Goal: Task Accomplishment & Management: Complete application form

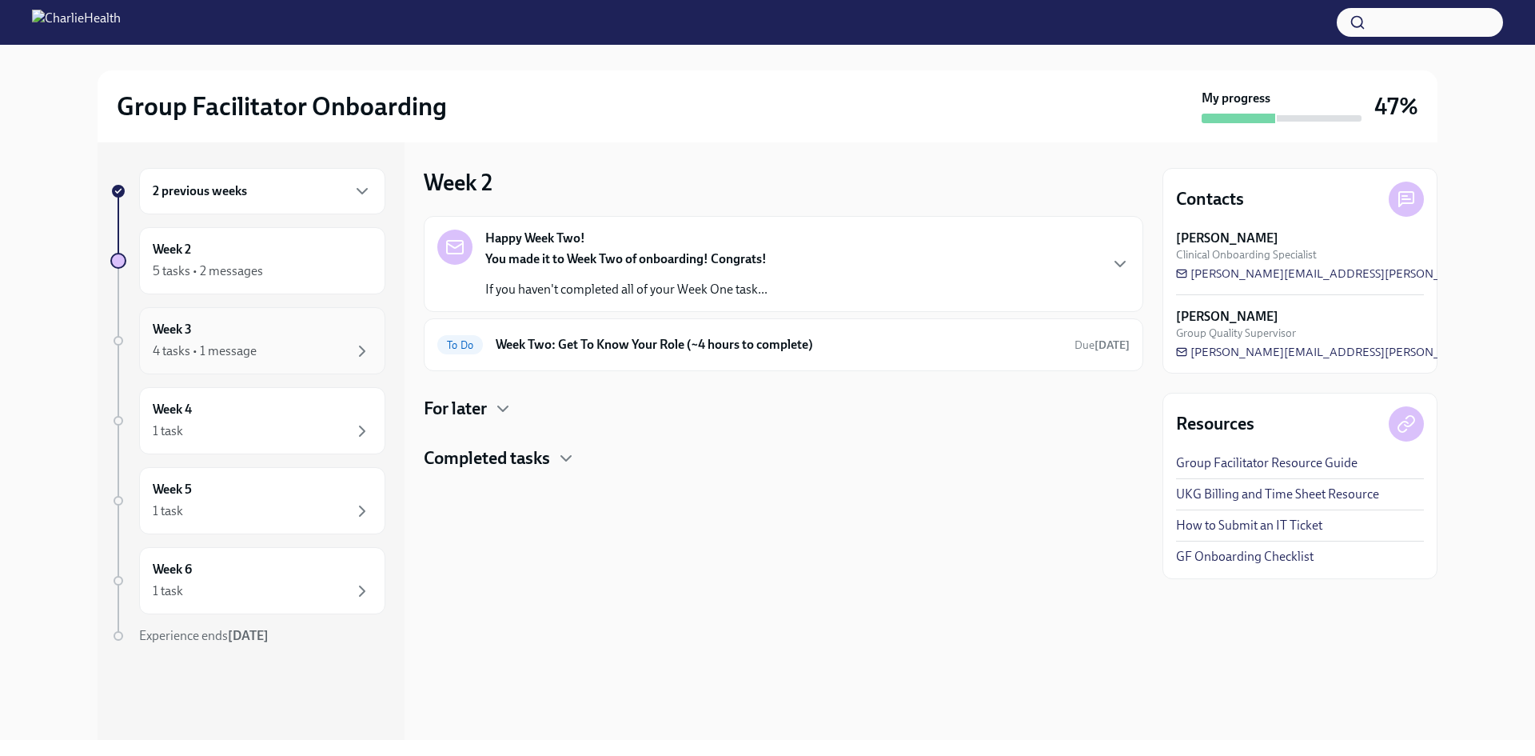
click at [293, 341] on div "Week 3 4 tasks • 1 message" at bounding box center [262, 341] width 219 height 40
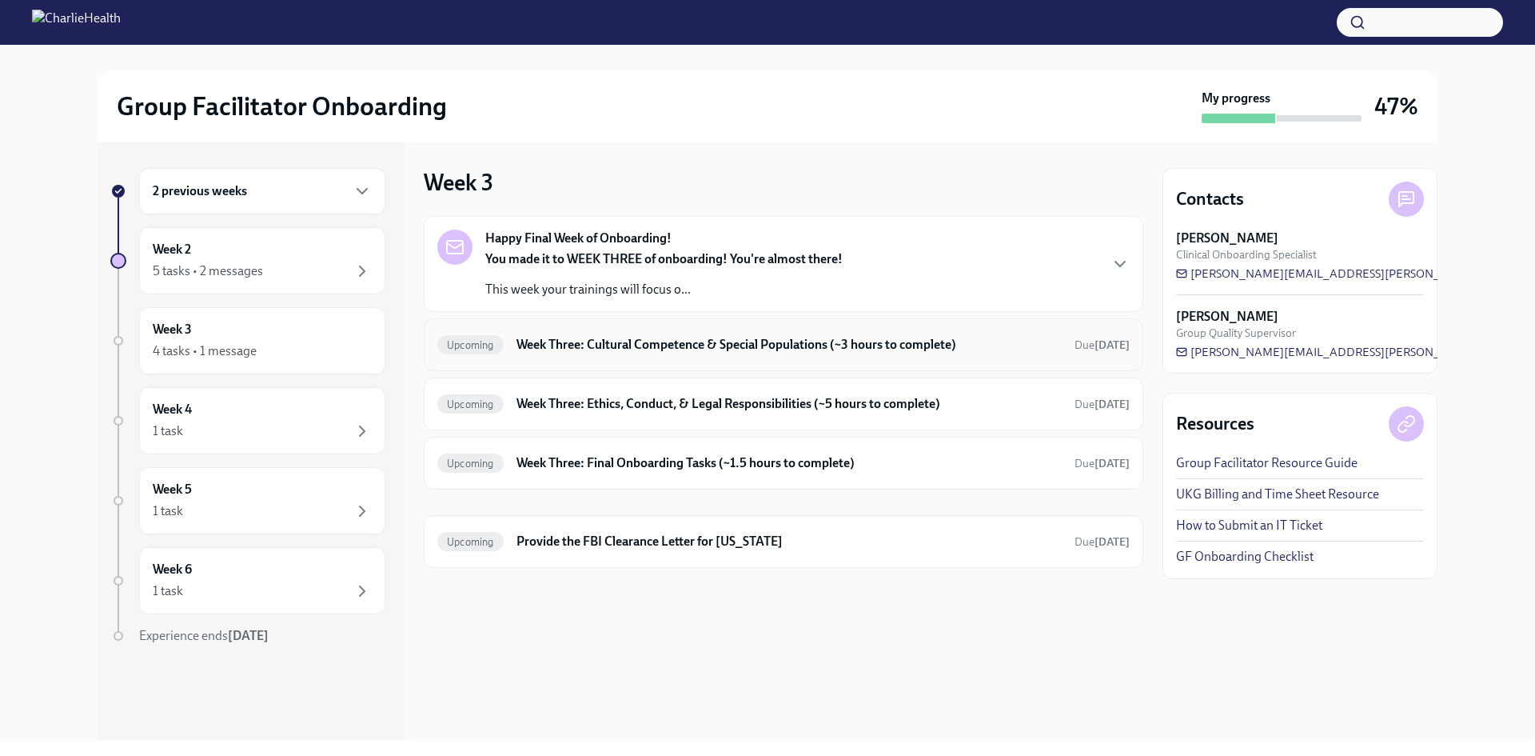
click at [609, 354] on div "Upcoming Week Three: Cultural Competence & Special Populations (~3 hours to com…" at bounding box center [783, 345] width 692 height 26
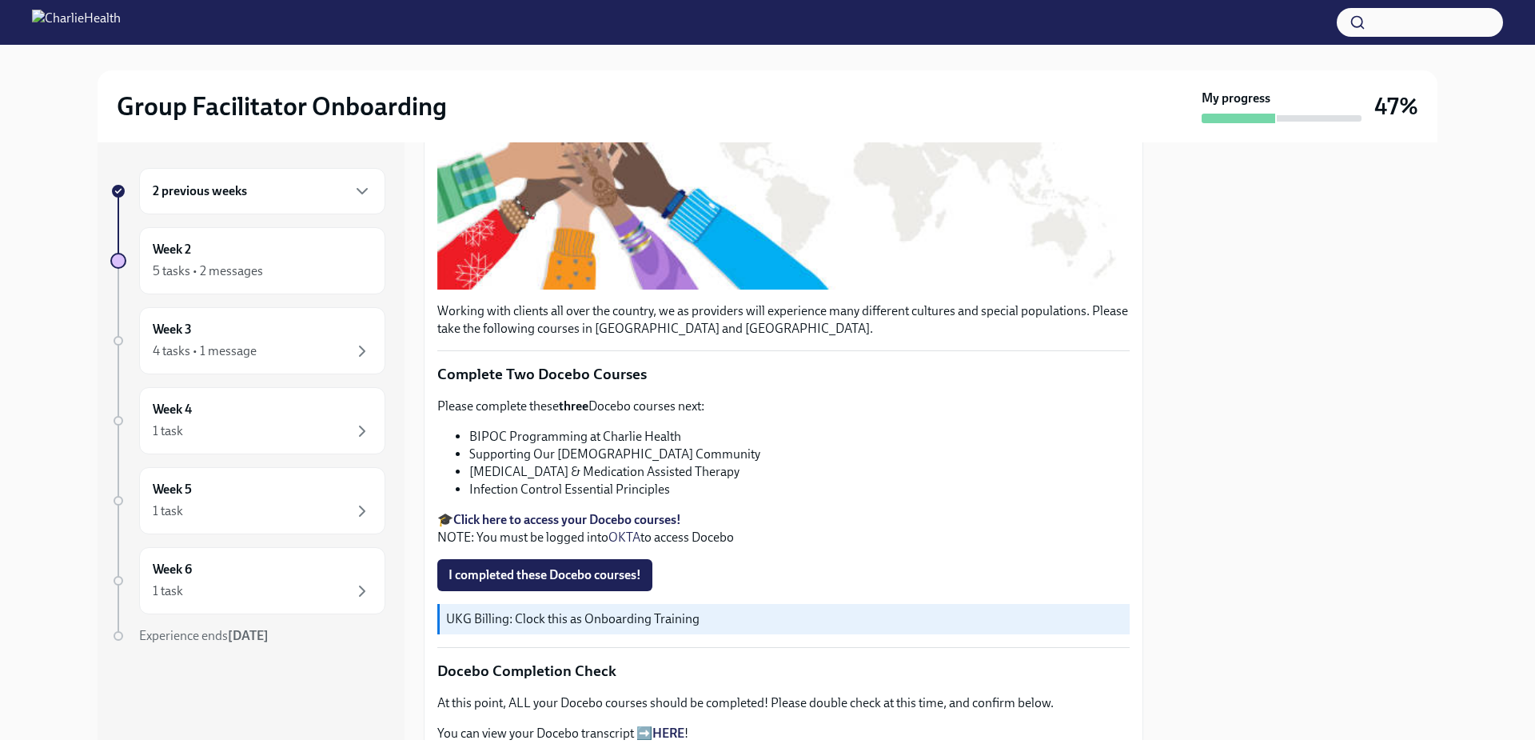
scroll to position [337, 0]
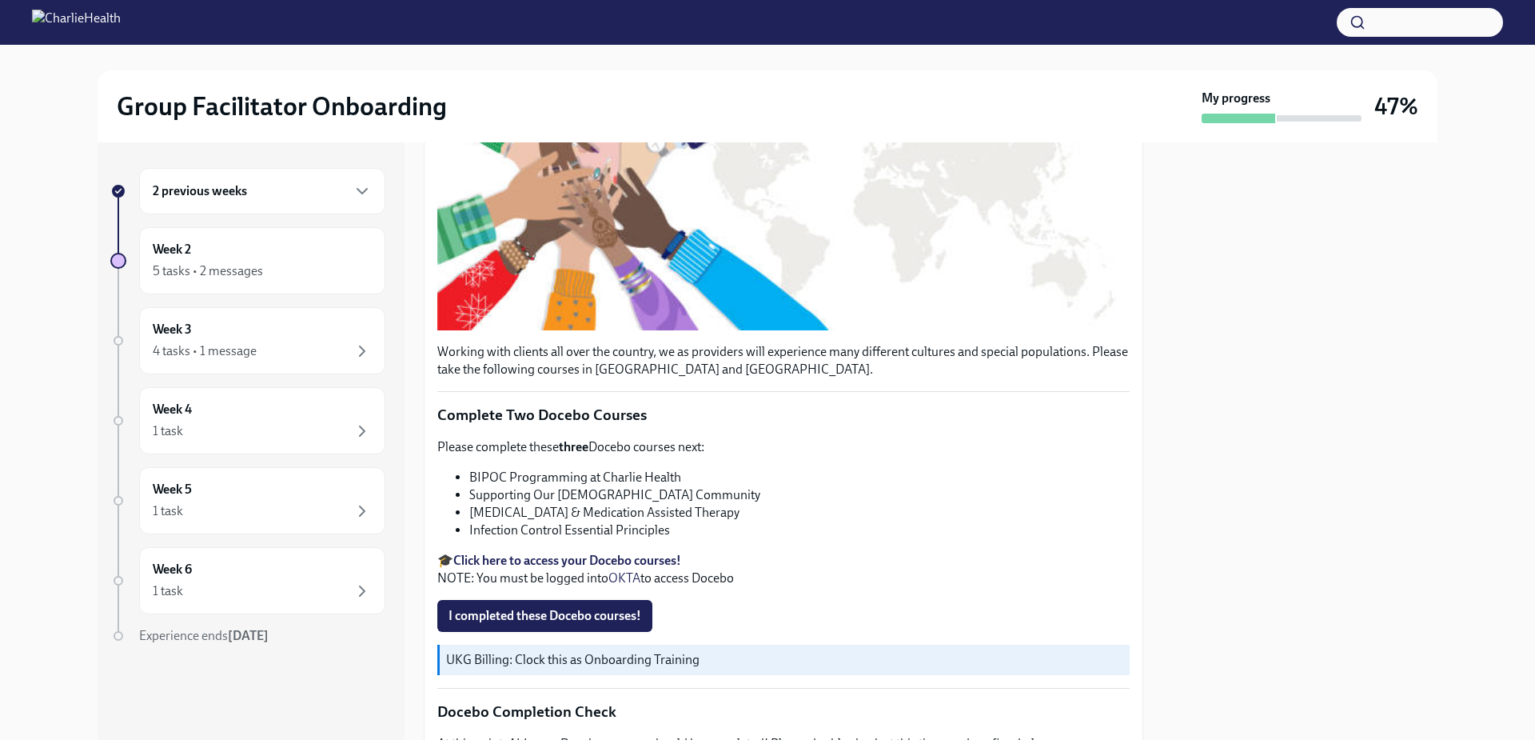
click at [580, 474] on li "BIPOC Programming at Charlie Health" at bounding box center [799, 478] width 660 height 18
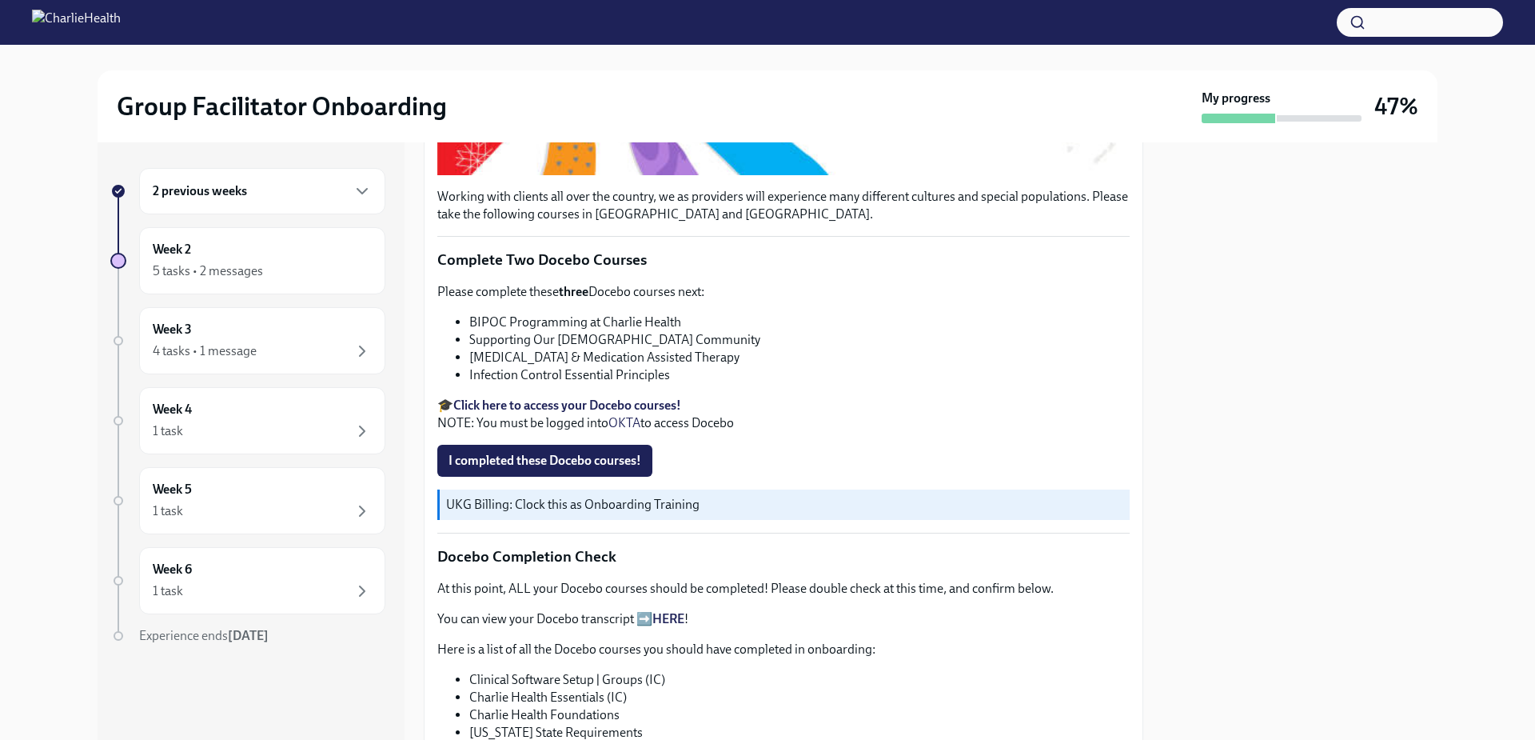
scroll to position [497, 0]
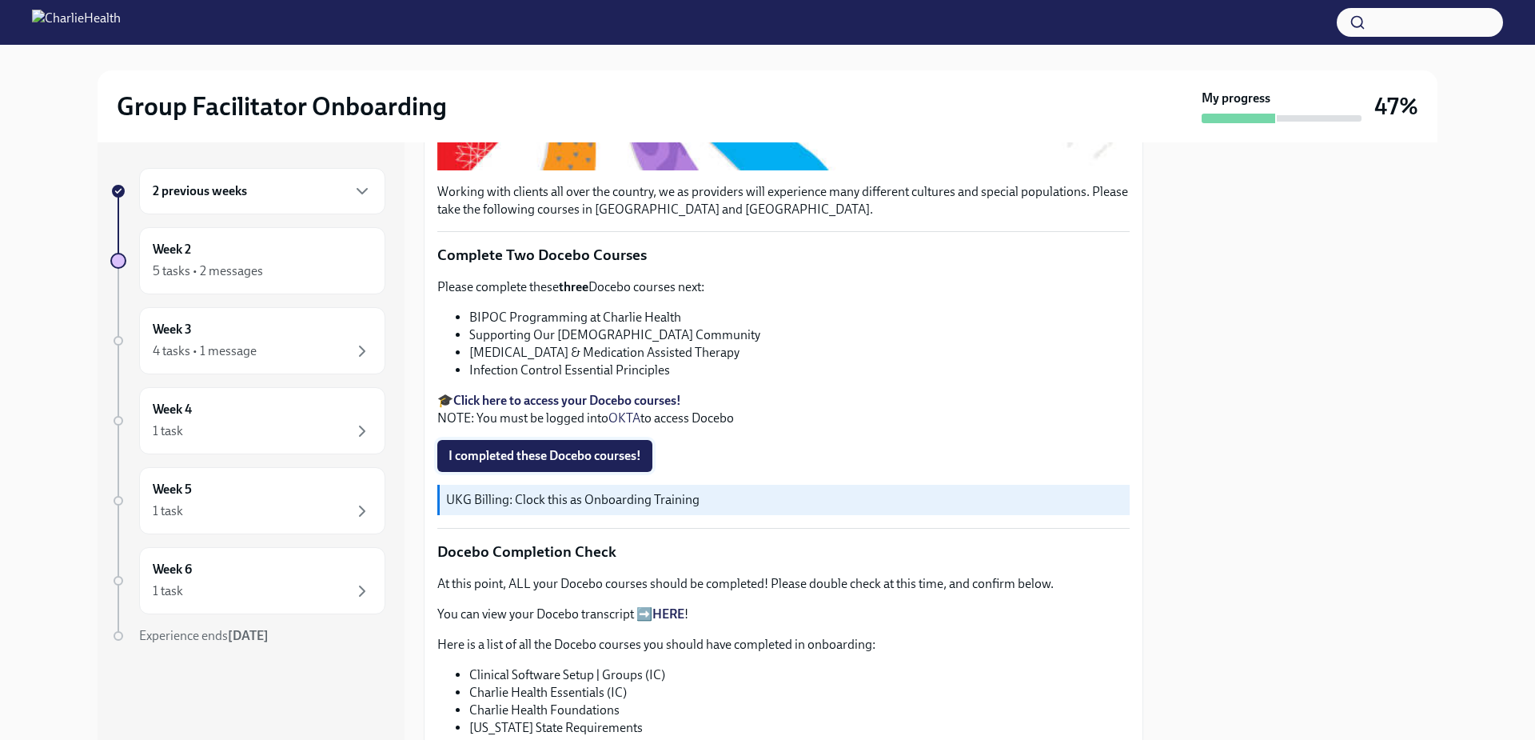
click at [593, 453] on span "I completed these Docebo courses!" at bounding box center [545, 456] width 193 height 16
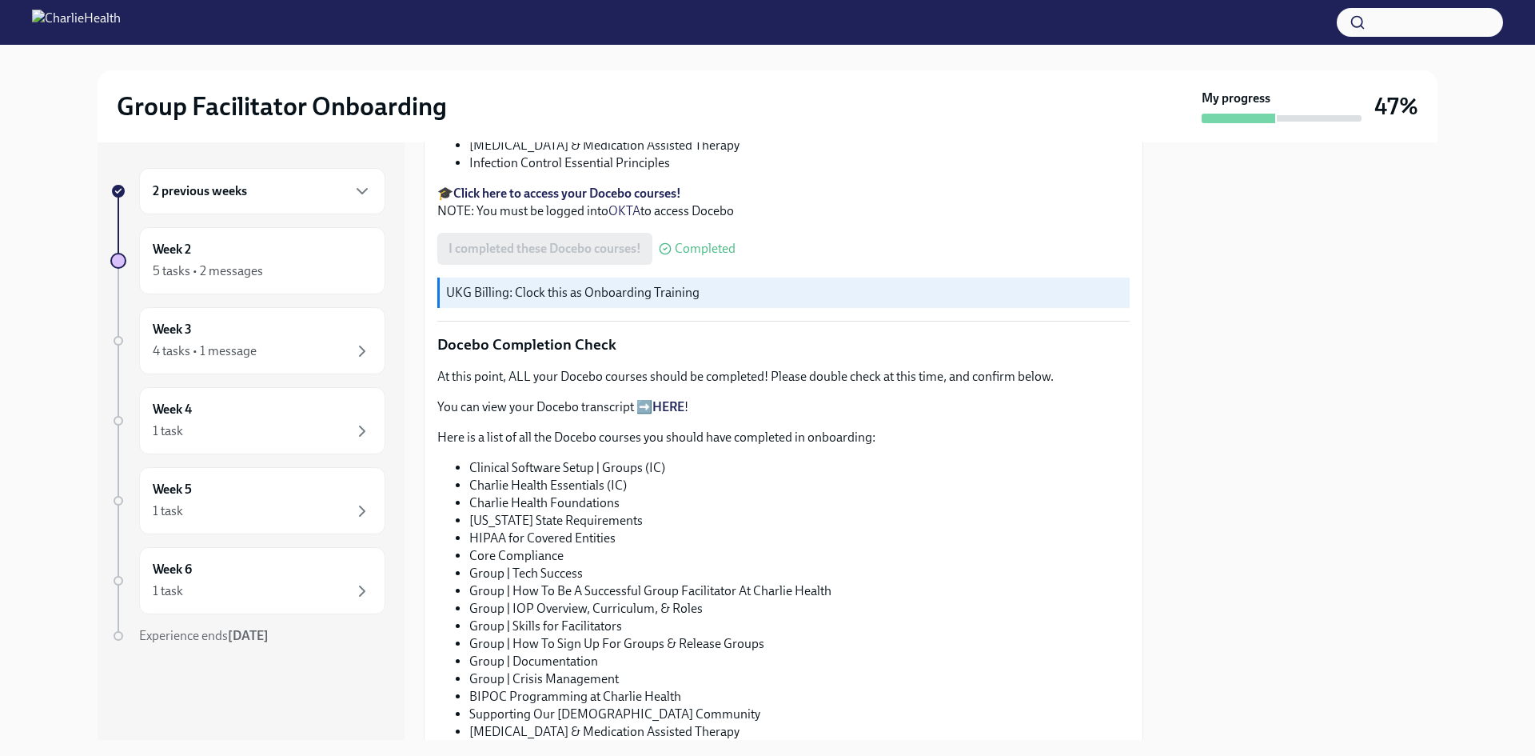
scroll to position [880, 0]
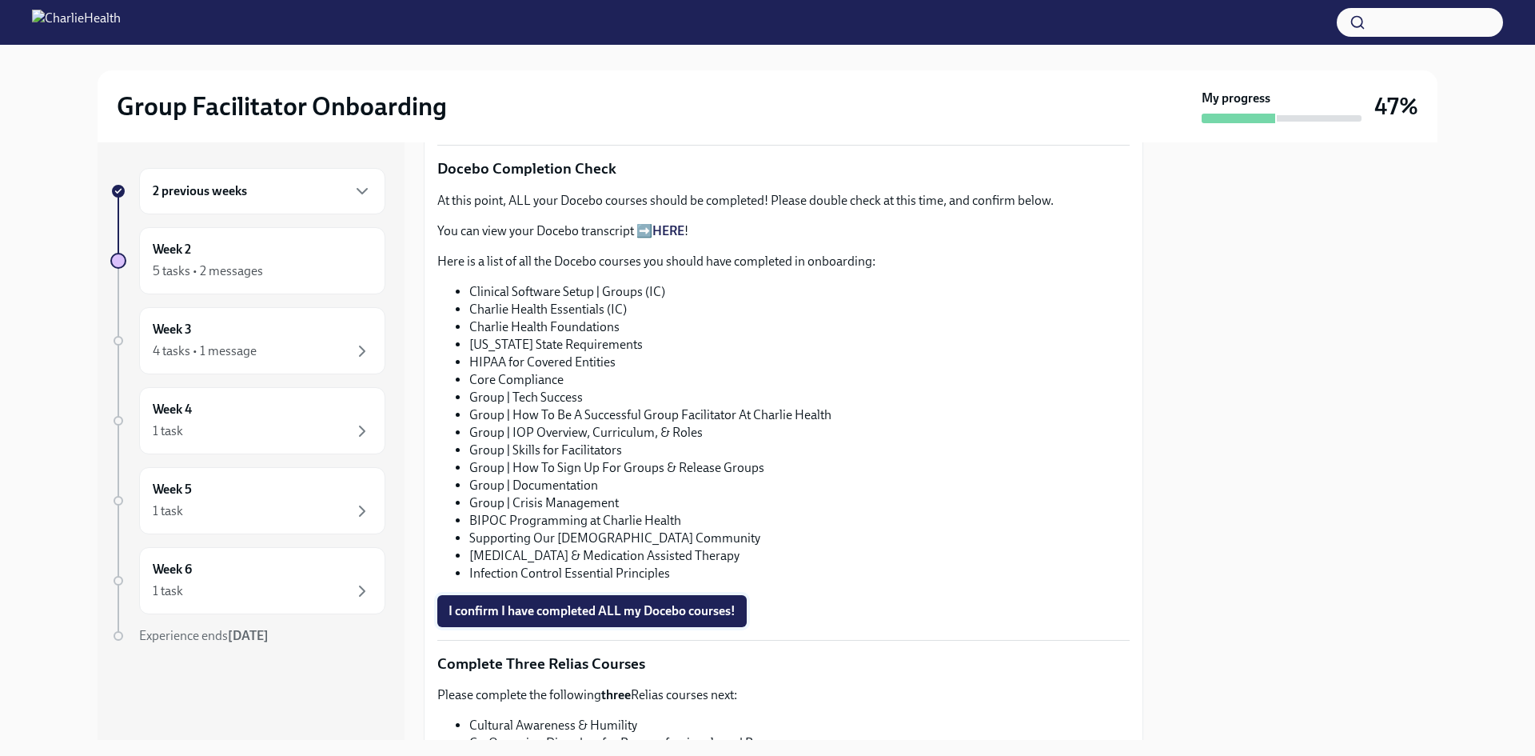
click at [578, 595] on button "I confirm I have completed ALL my Docebo courses!" at bounding box center [591, 611] width 309 height 32
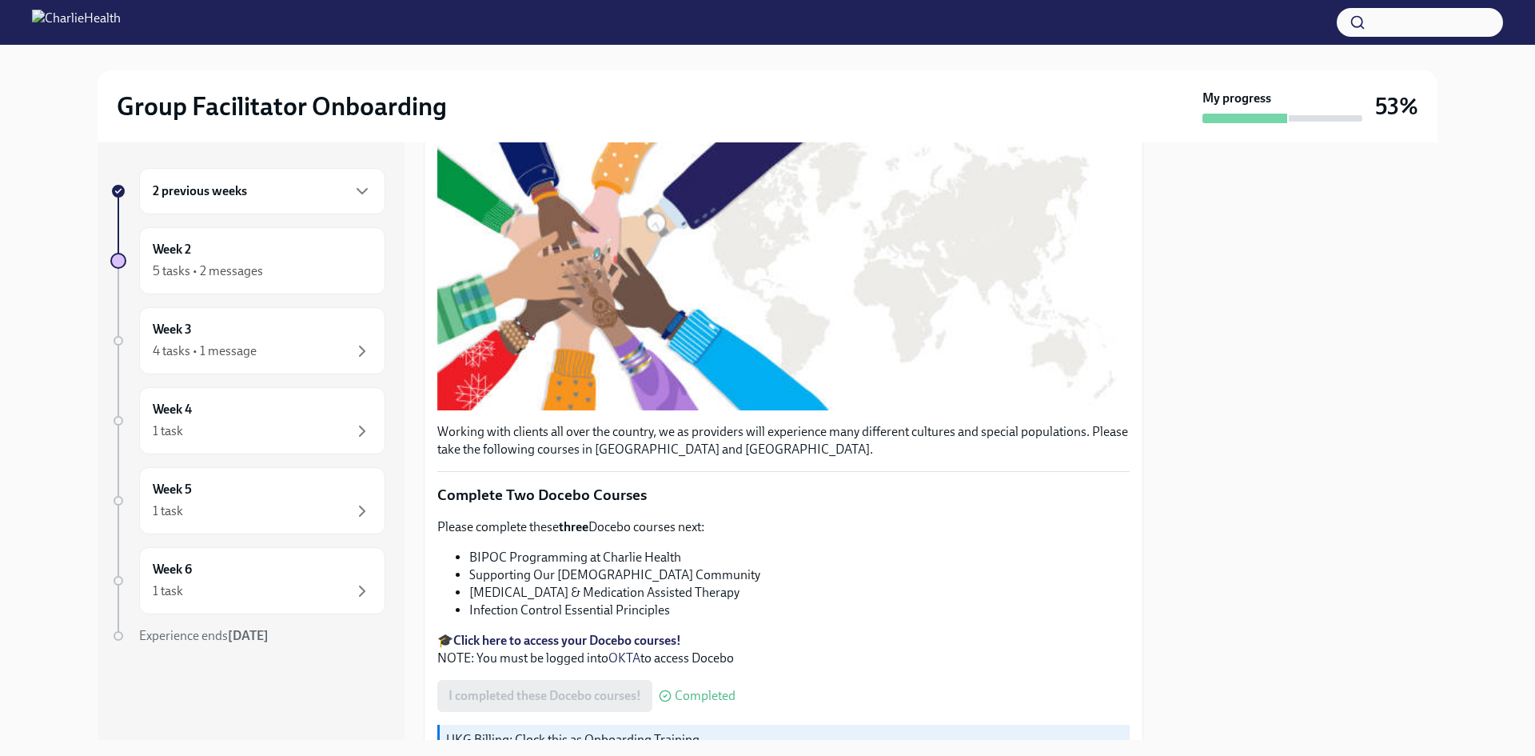
scroll to position [0, 0]
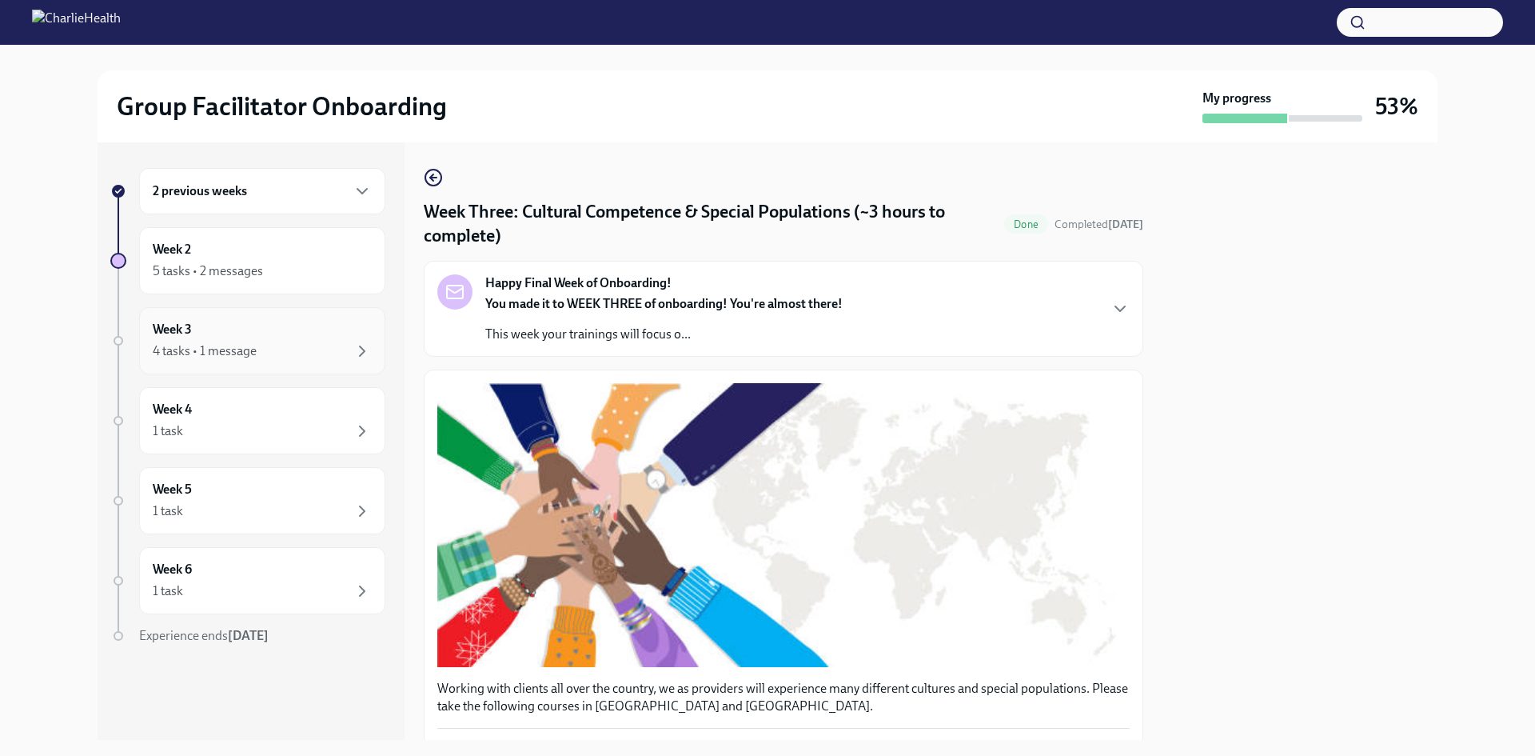
click at [261, 337] on div "Week 3 4 tasks • 1 message" at bounding box center [262, 341] width 219 height 40
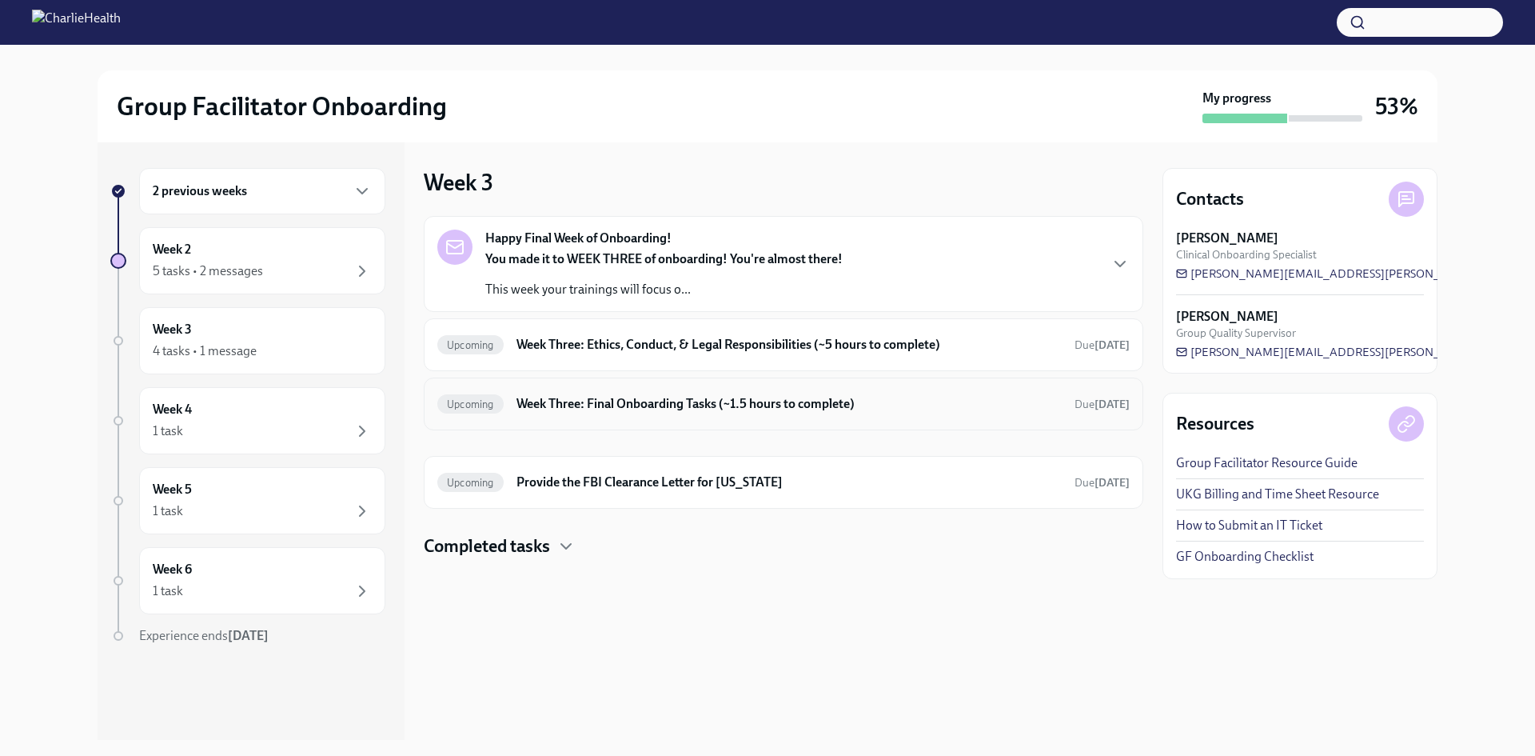
click at [572, 399] on h6 "Week Three: Final Onboarding Tasks (~1.5 hours to complete)" at bounding box center [789, 404] width 545 height 18
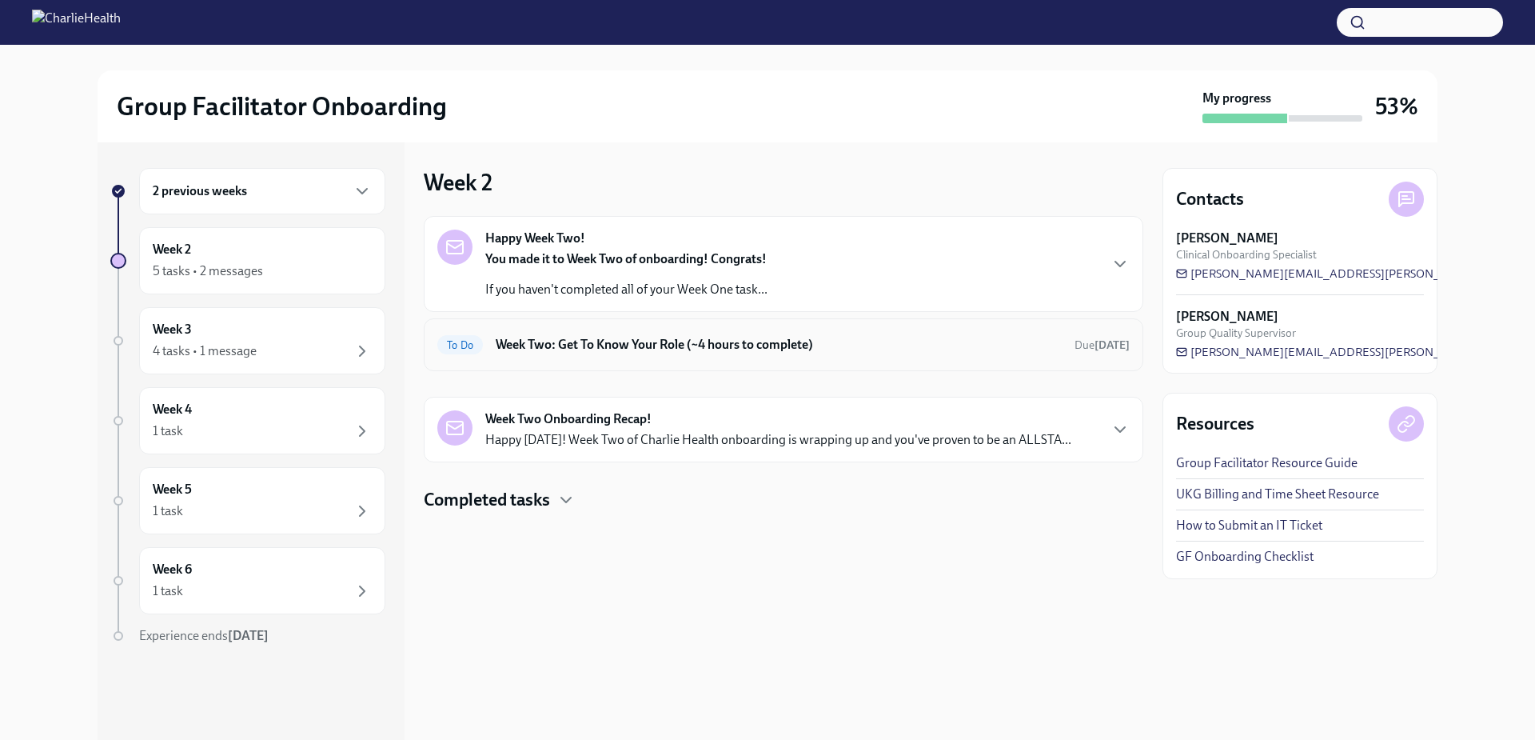
click at [604, 363] on div "To Do Week Two: Get To Know Your Role (~4 hours to complete) Due [DATE]" at bounding box center [784, 344] width 720 height 53
click at [609, 349] on h6 "Week Two: Get To Know Your Role (~4 hours to complete)" at bounding box center [779, 345] width 566 height 18
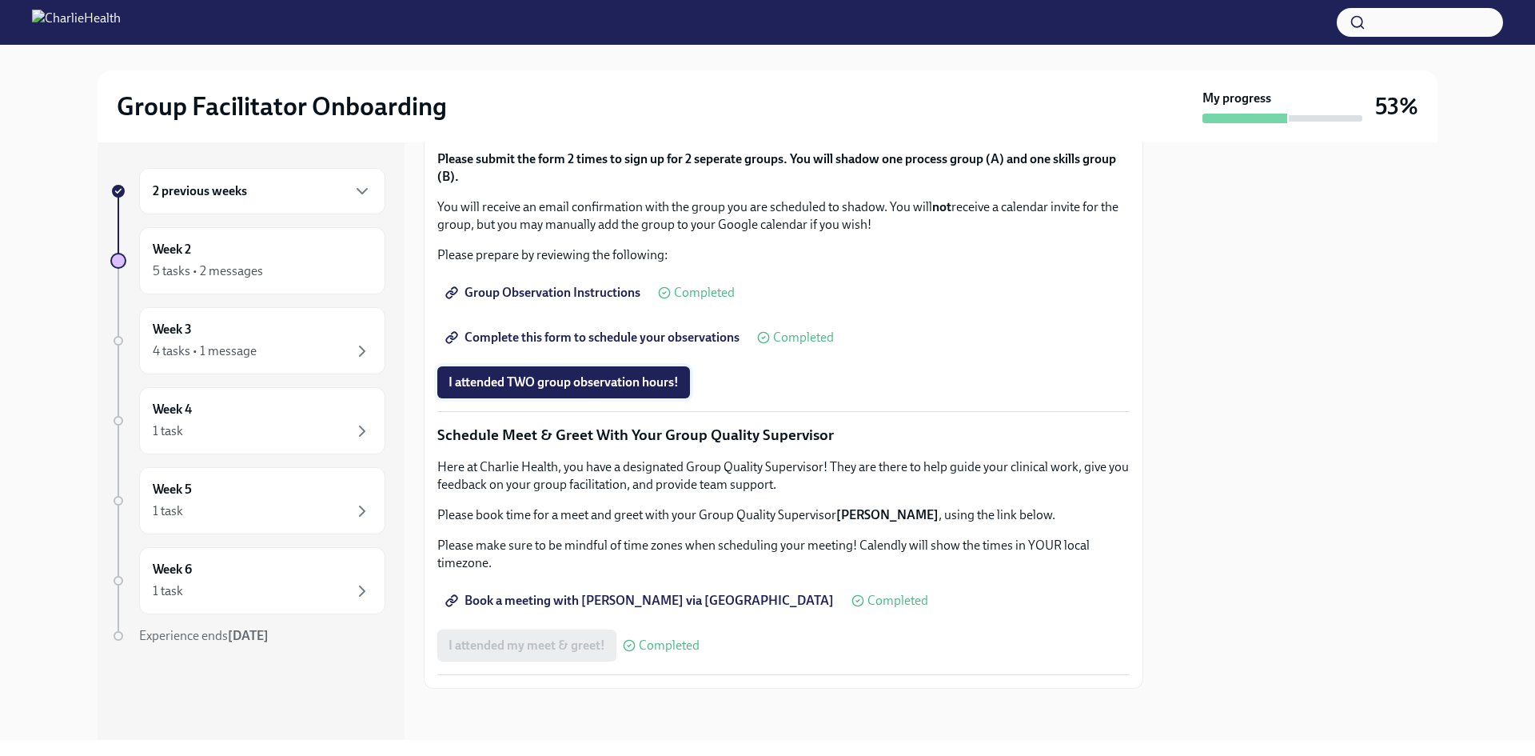
scroll to position [1310, 0]
click at [603, 353] on link "Complete this form to schedule your observations" at bounding box center [593, 337] width 313 height 32
